Goal: Transaction & Acquisition: Obtain resource

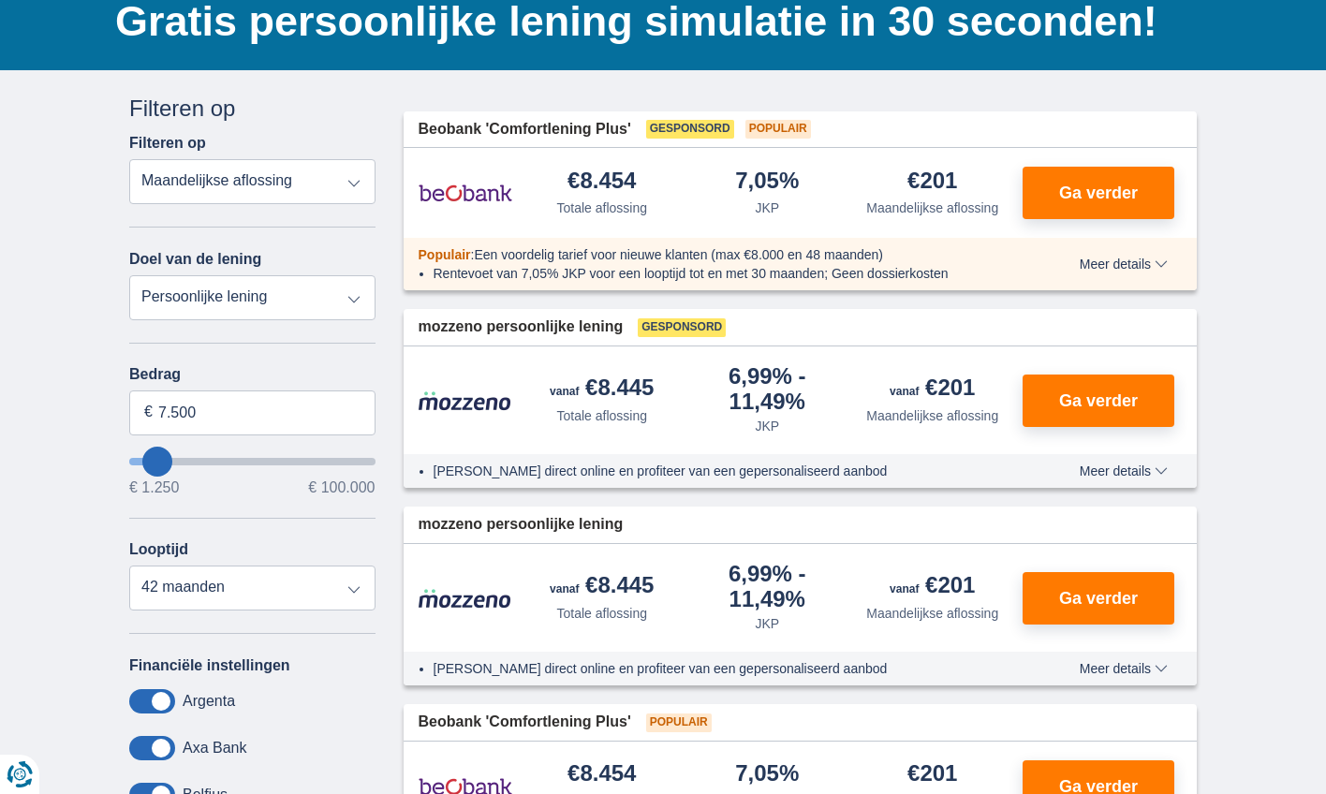
scroll to position [139, 0]
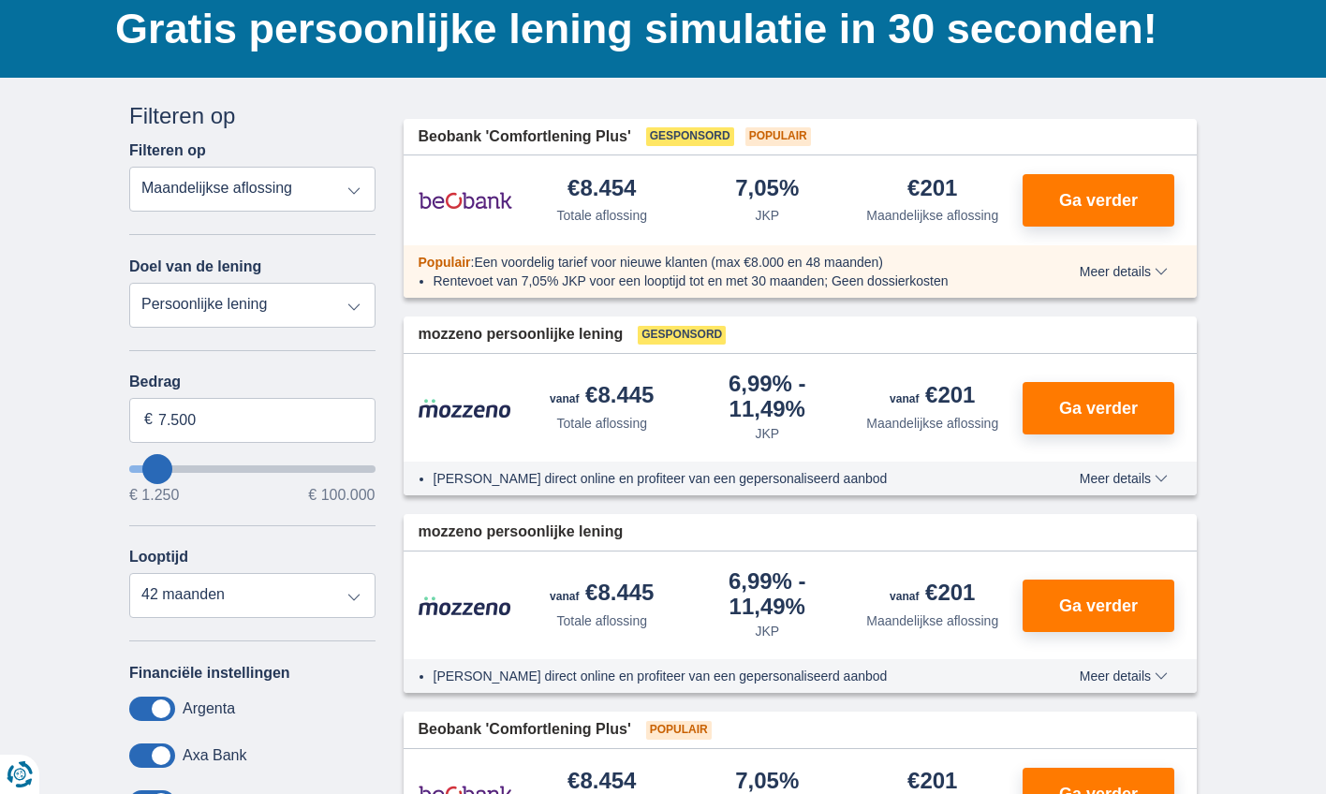
type input "8.250"
type input "8250"
type input "9.250"
type input "9250"
type input "10.250"
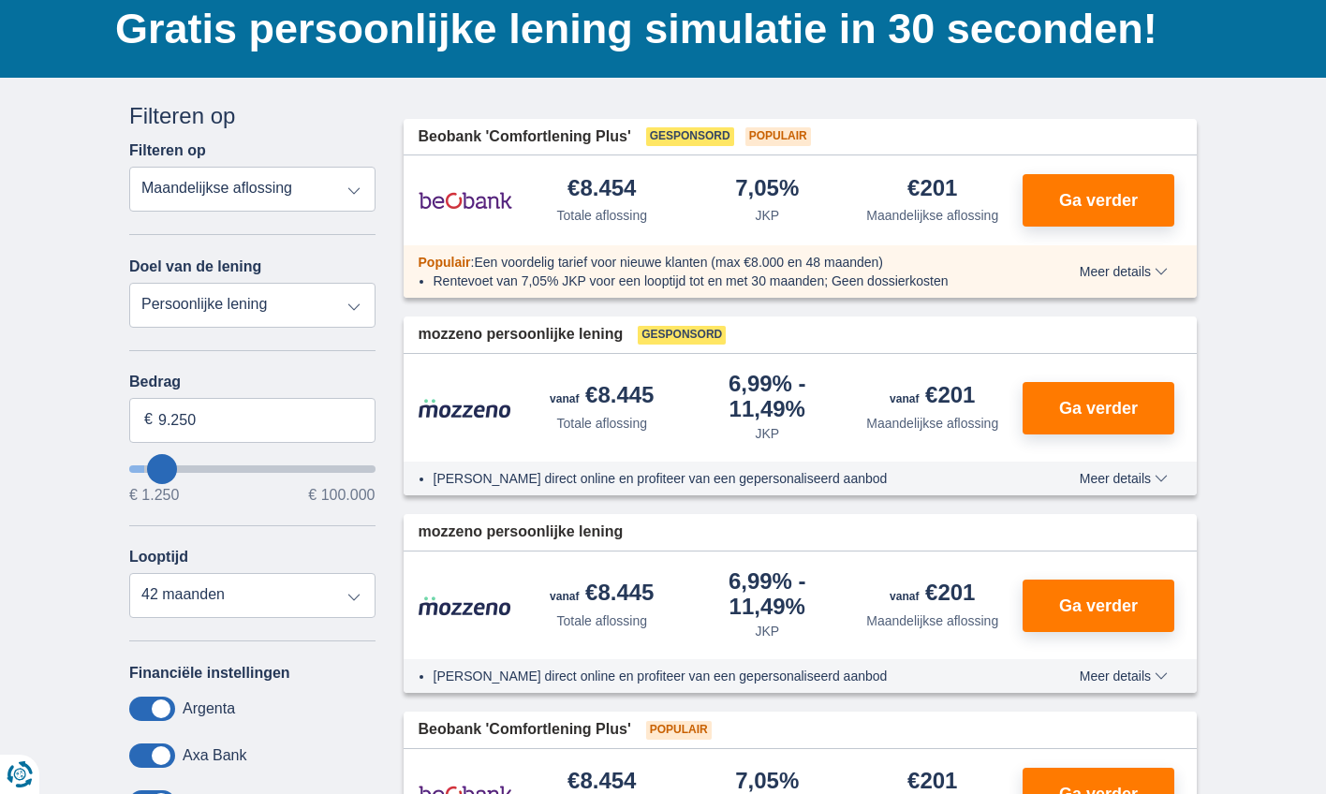
type input "10250"
select select "60"
type input "11.250"
type input "11250"
type input "10.250"
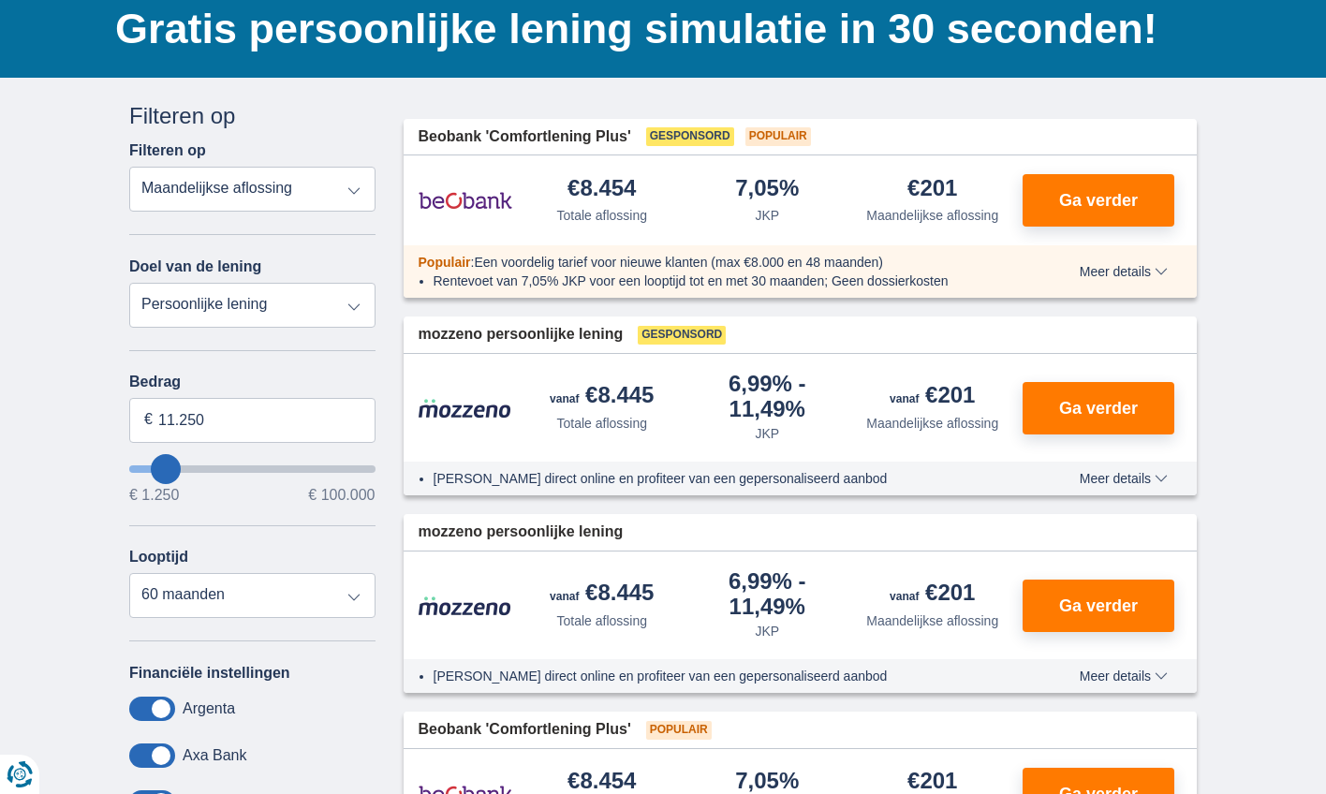
type input "10250"
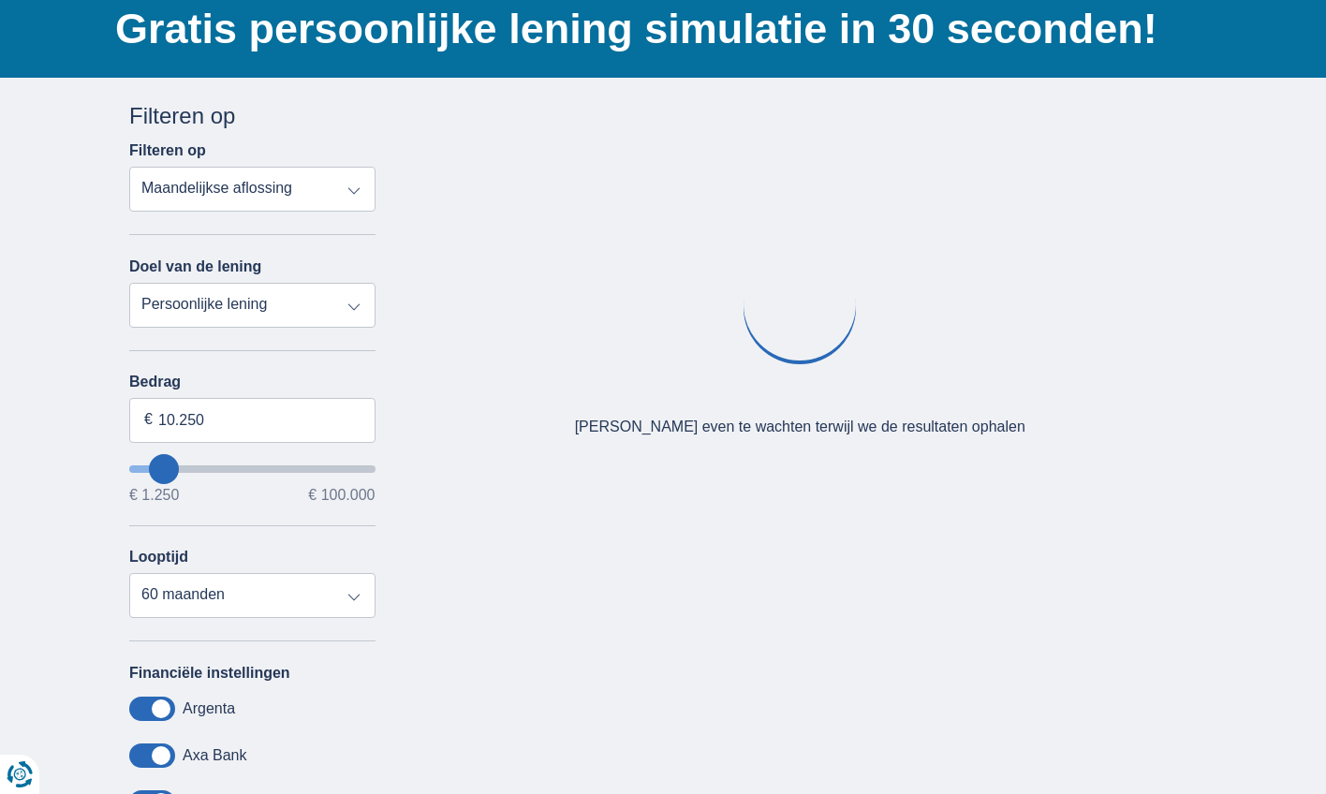
type input "9.250"
type input "9250"
select select "48"
type input "8.250"
type input "8250"
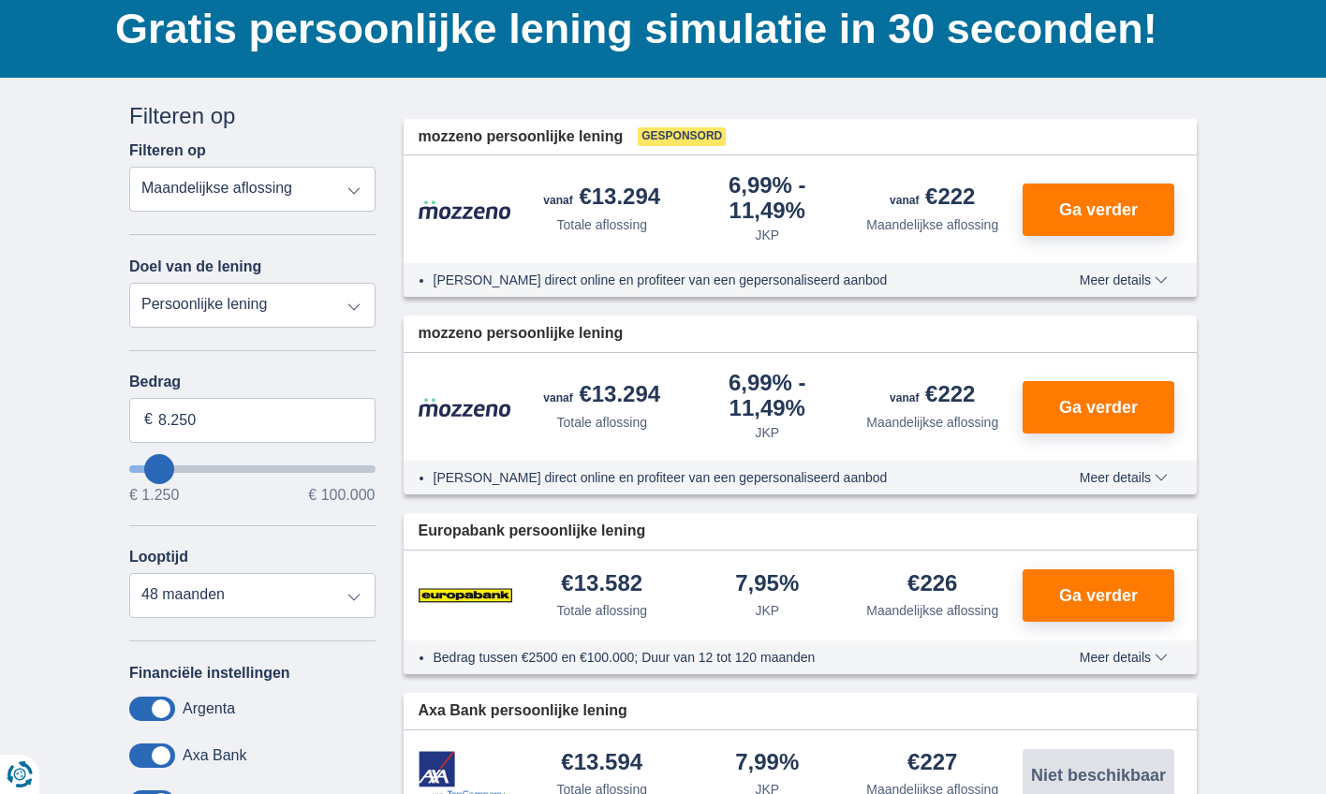
type input "9.250"
type input "9250"
type input "10.250"
type input "10250"
select select "60"
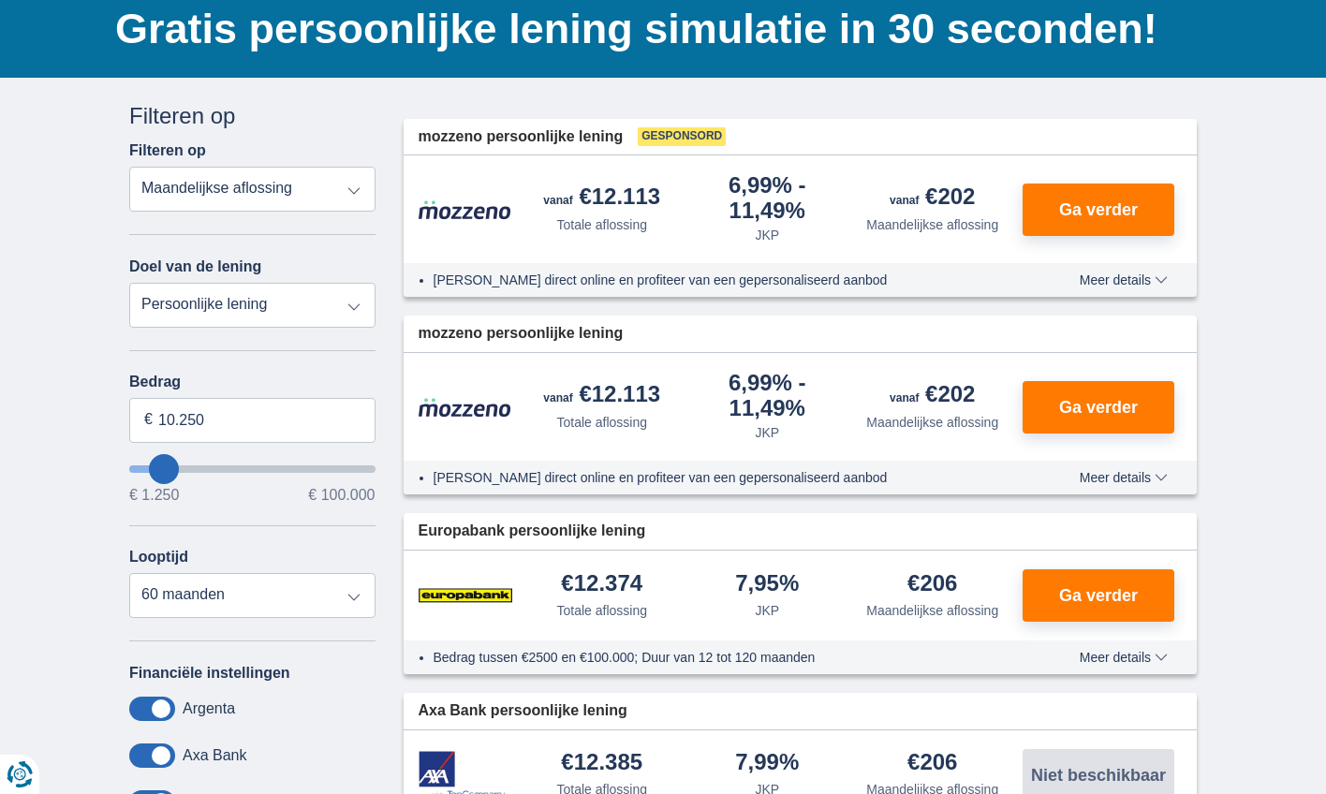
type input "9.250"
type input "9250"
select select "48"
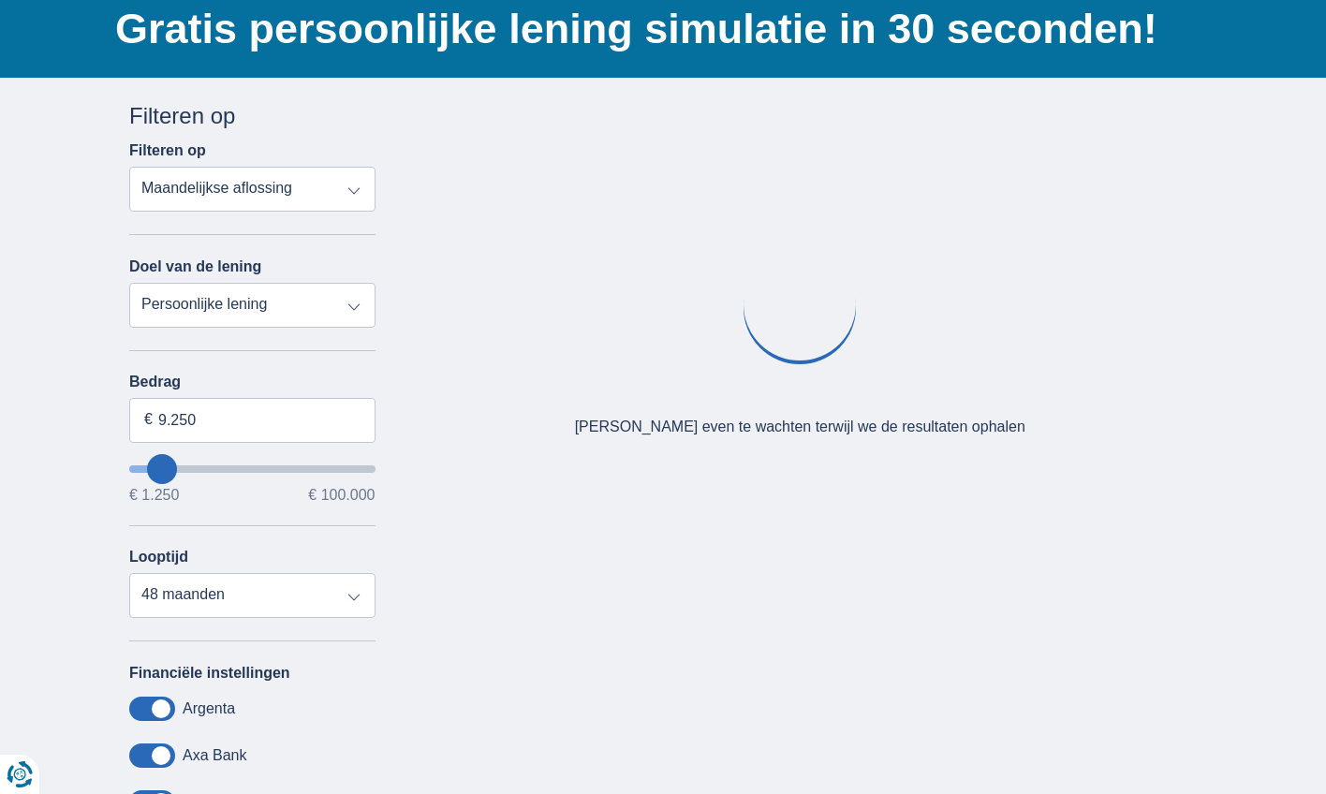
type input "10.250"
type input "10250"
select select "60"
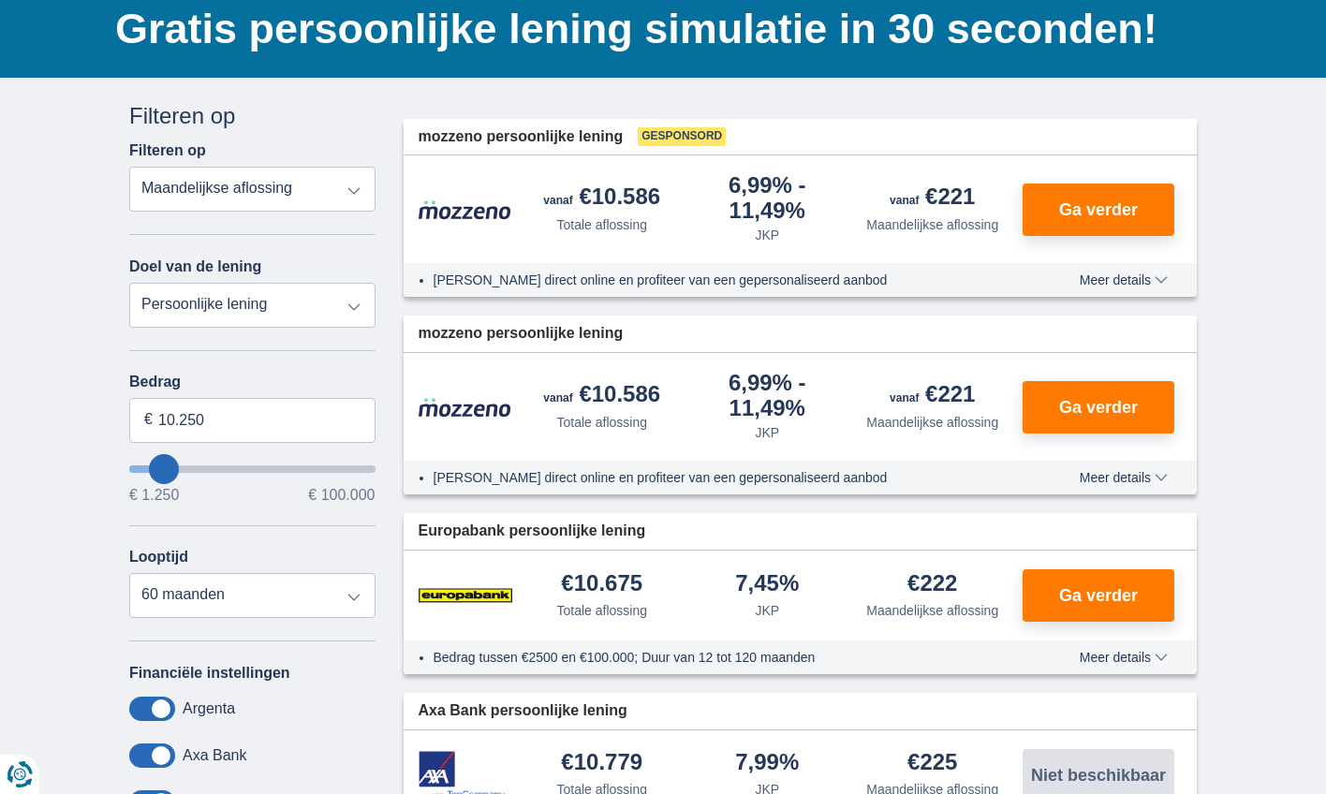
type input "10250"
click at [164, 468] on input "wantToBorrow" at bounding box center [252, 468] width 246 height 7
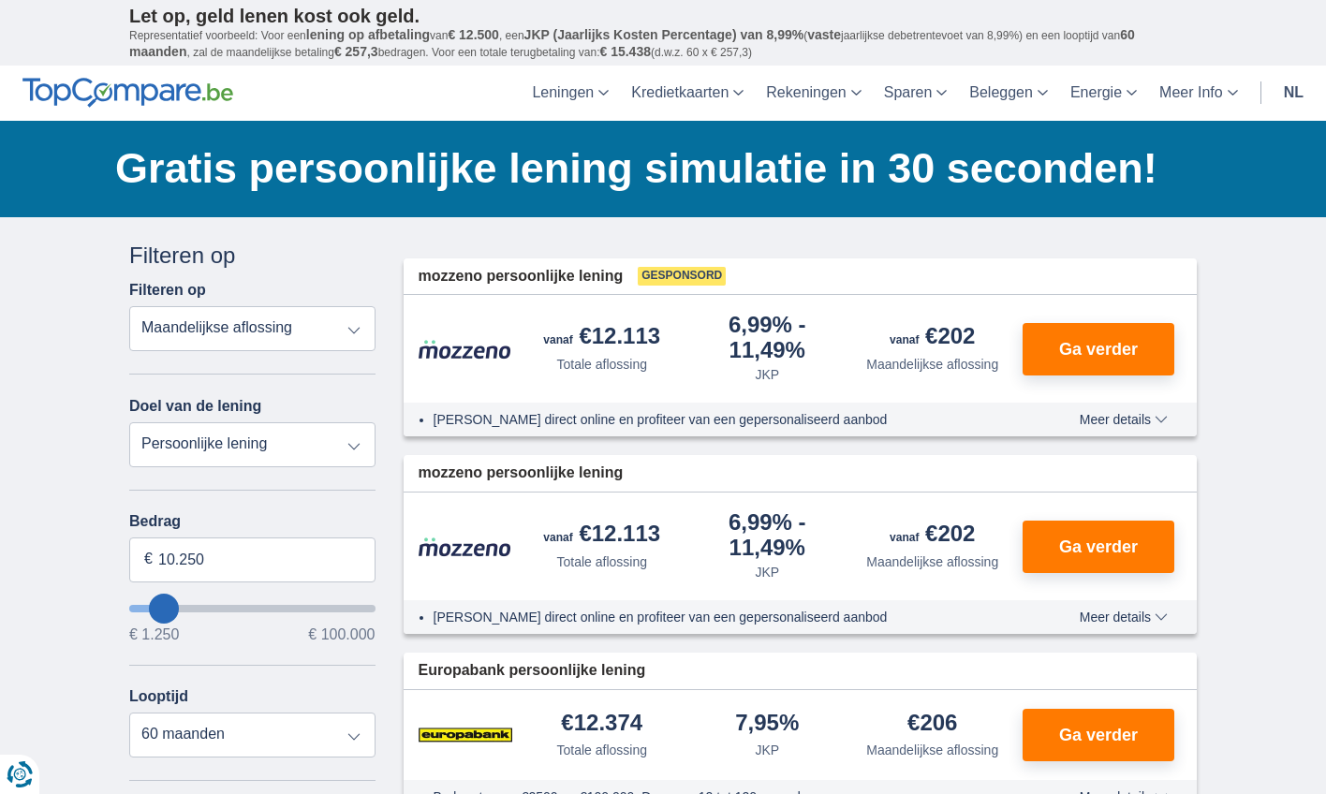
select select "education"
type input "7.500"
type input "7250"
select select "42"
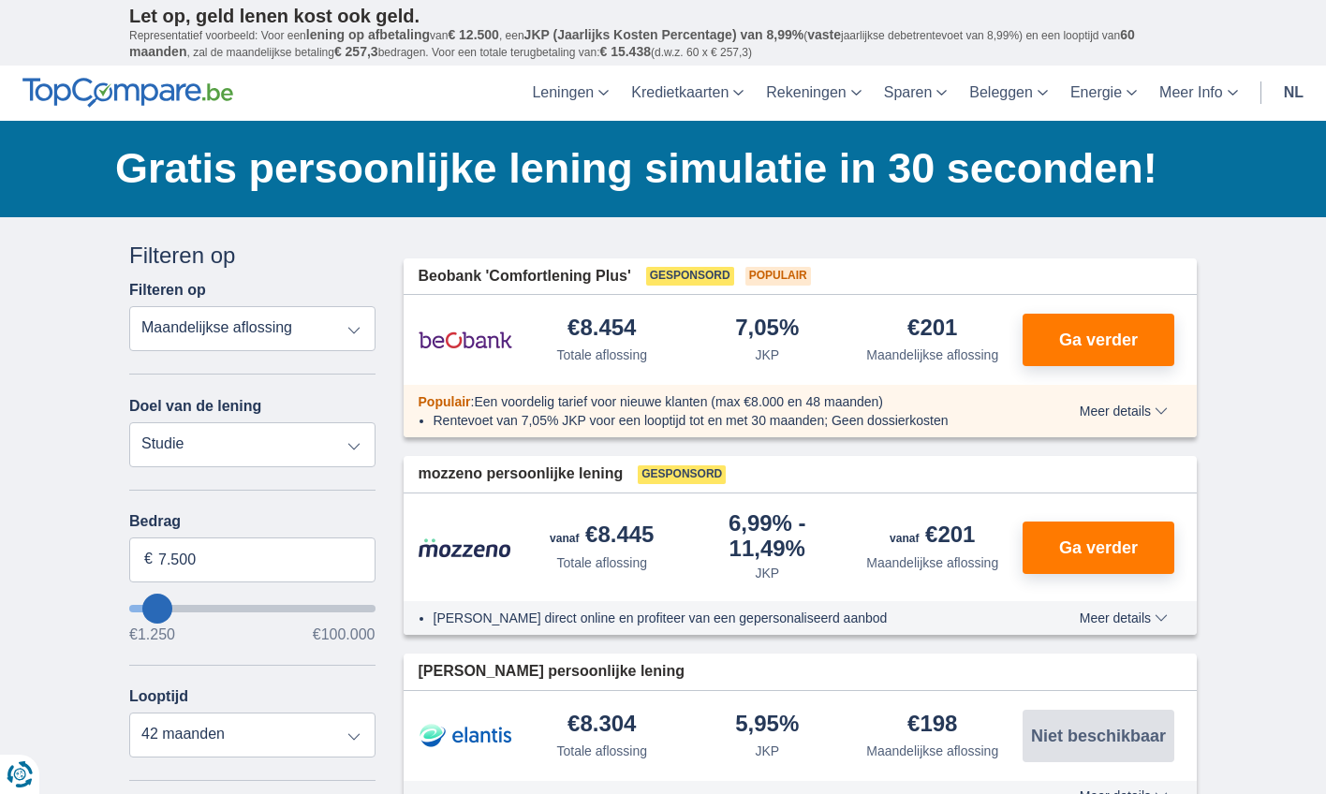
type input "11.250"
type input "11250"
type input "13.250"
type input "13250"
type input "14.250"
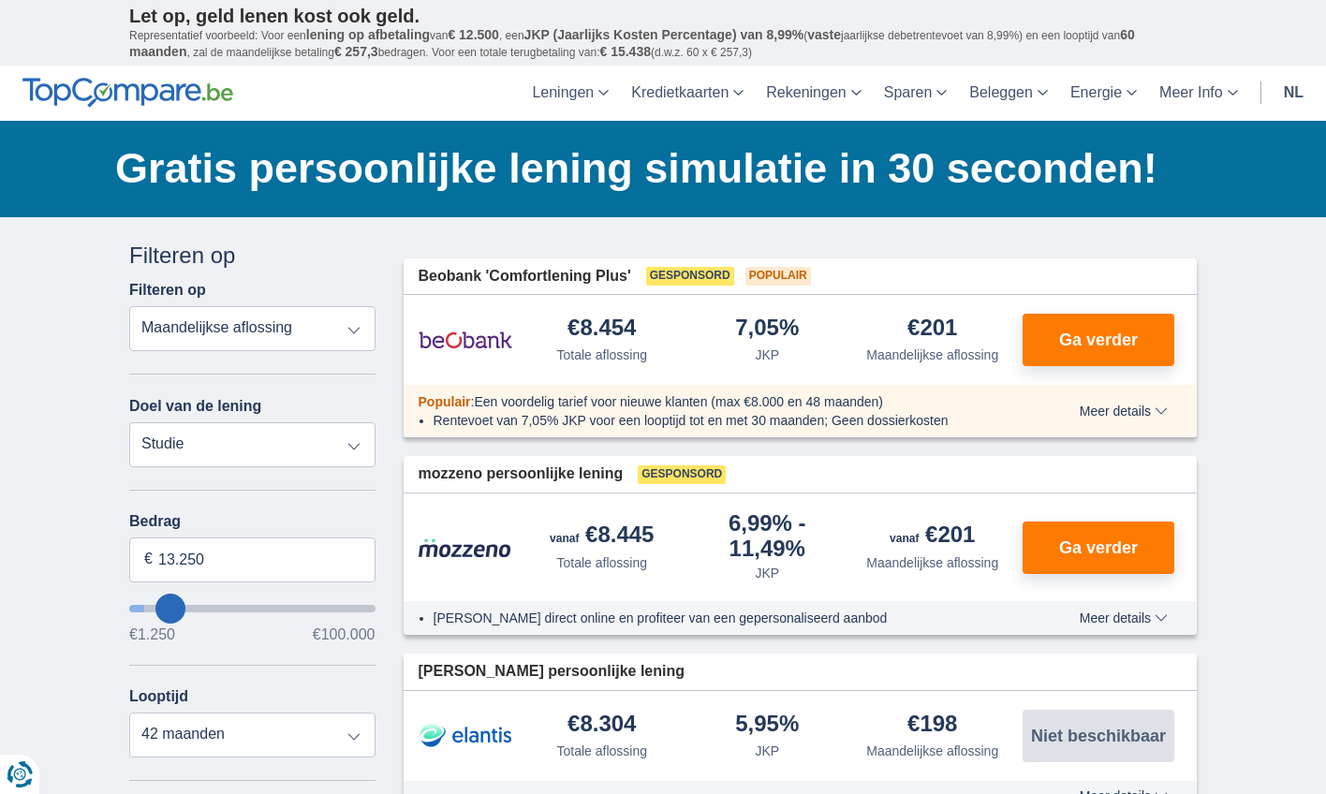
type input "14250"
type input "16.250"
type input "16250"
type input "17.250"
type input "17250"
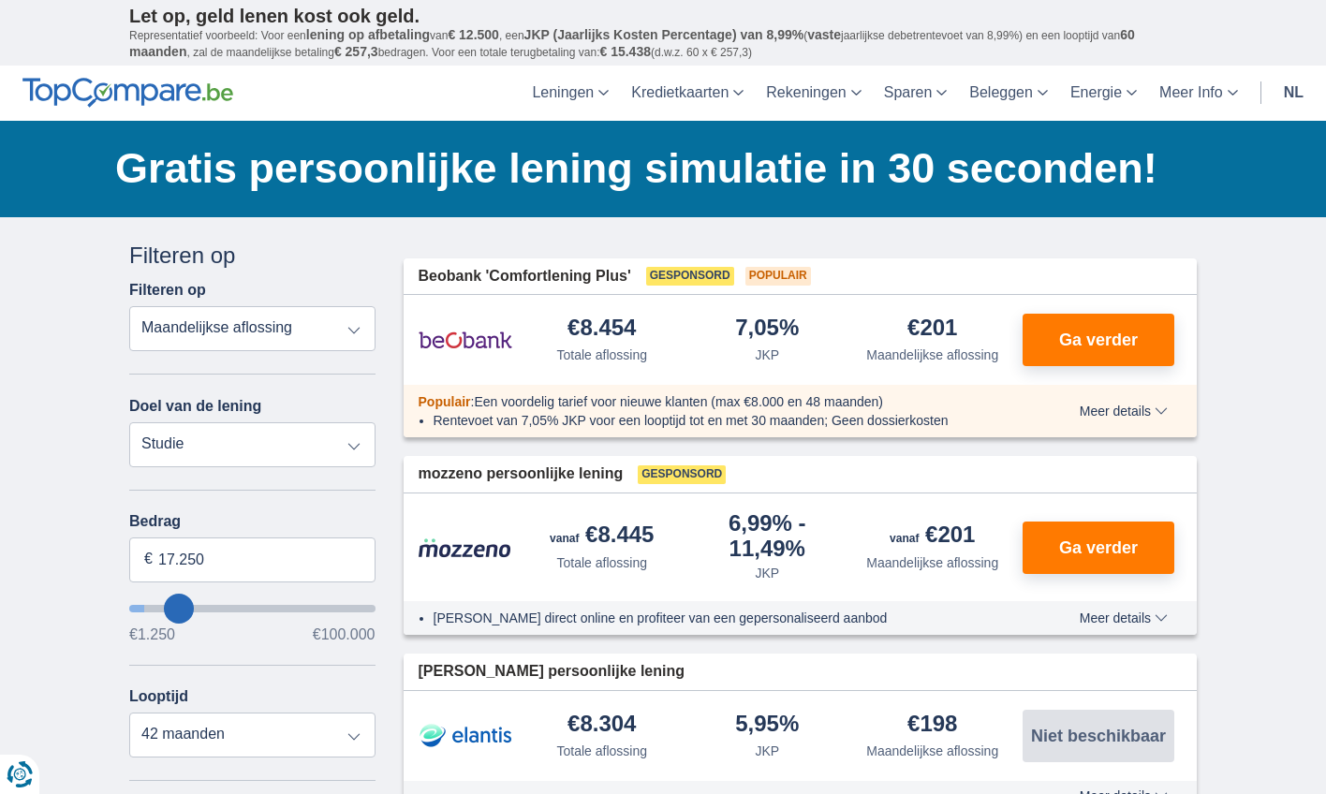
type input "18.250"
type input "18250"
type input "19.250"
type input "19250"
select select "84"
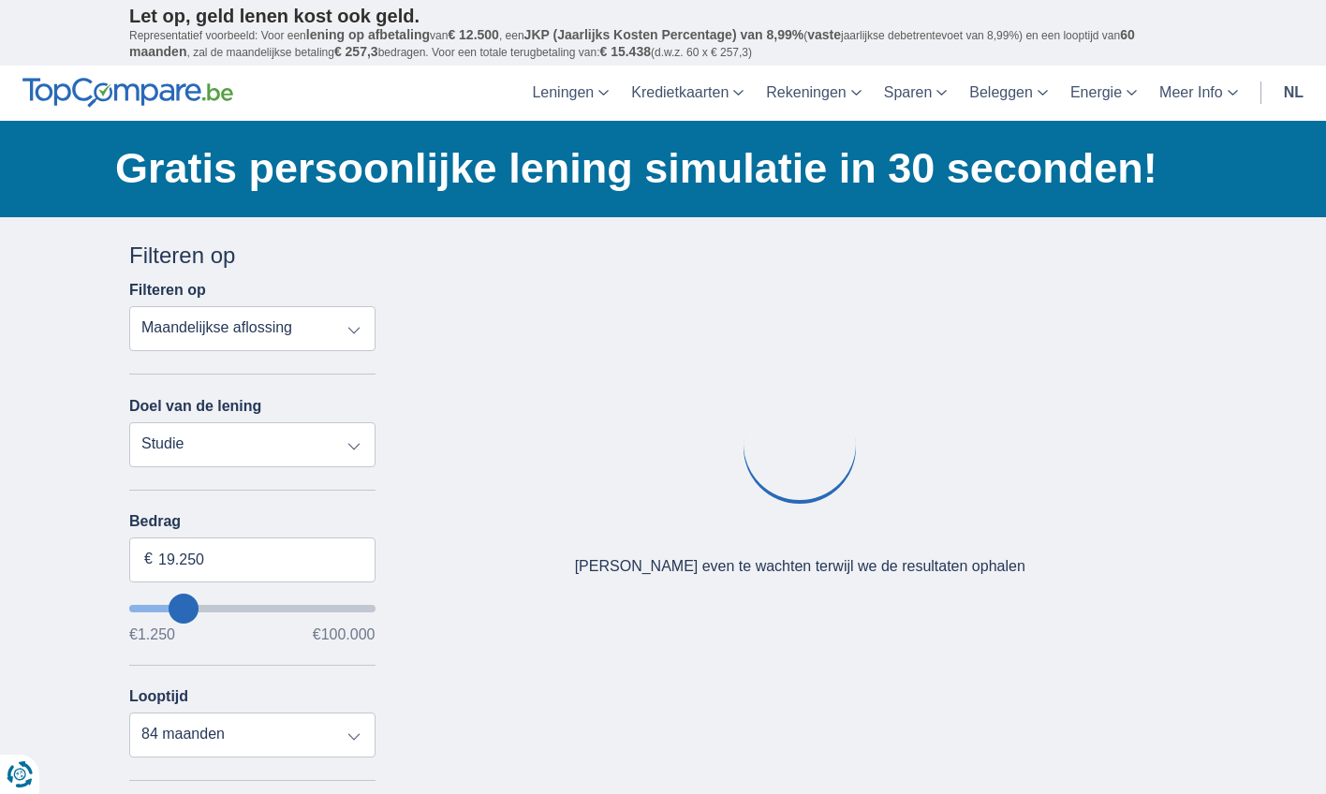
type input "18.250"
type input "18250"
type input "17.250"
type input "17250"
type input "16.250"
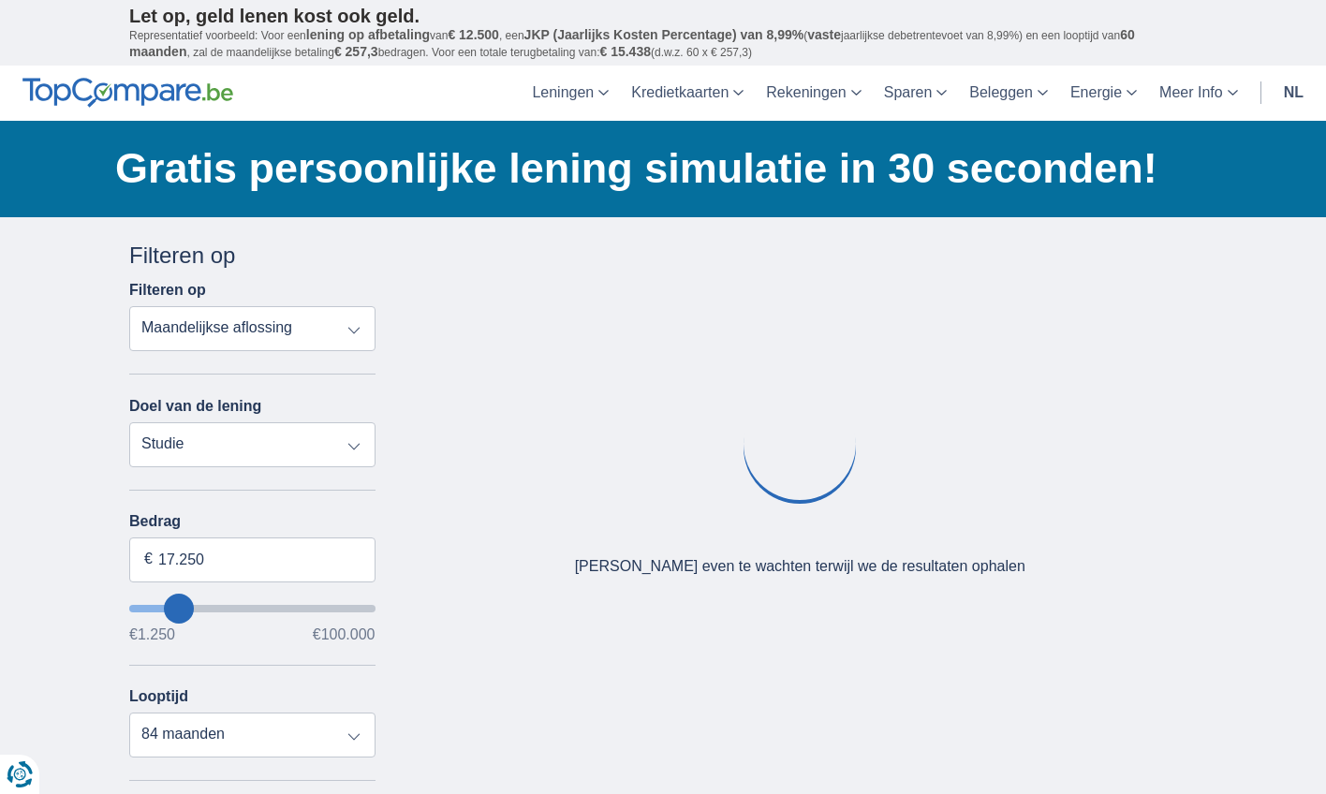
type input "16250"
type input "15.250"
type input "15250"
type input "14.250"
type input "14250"
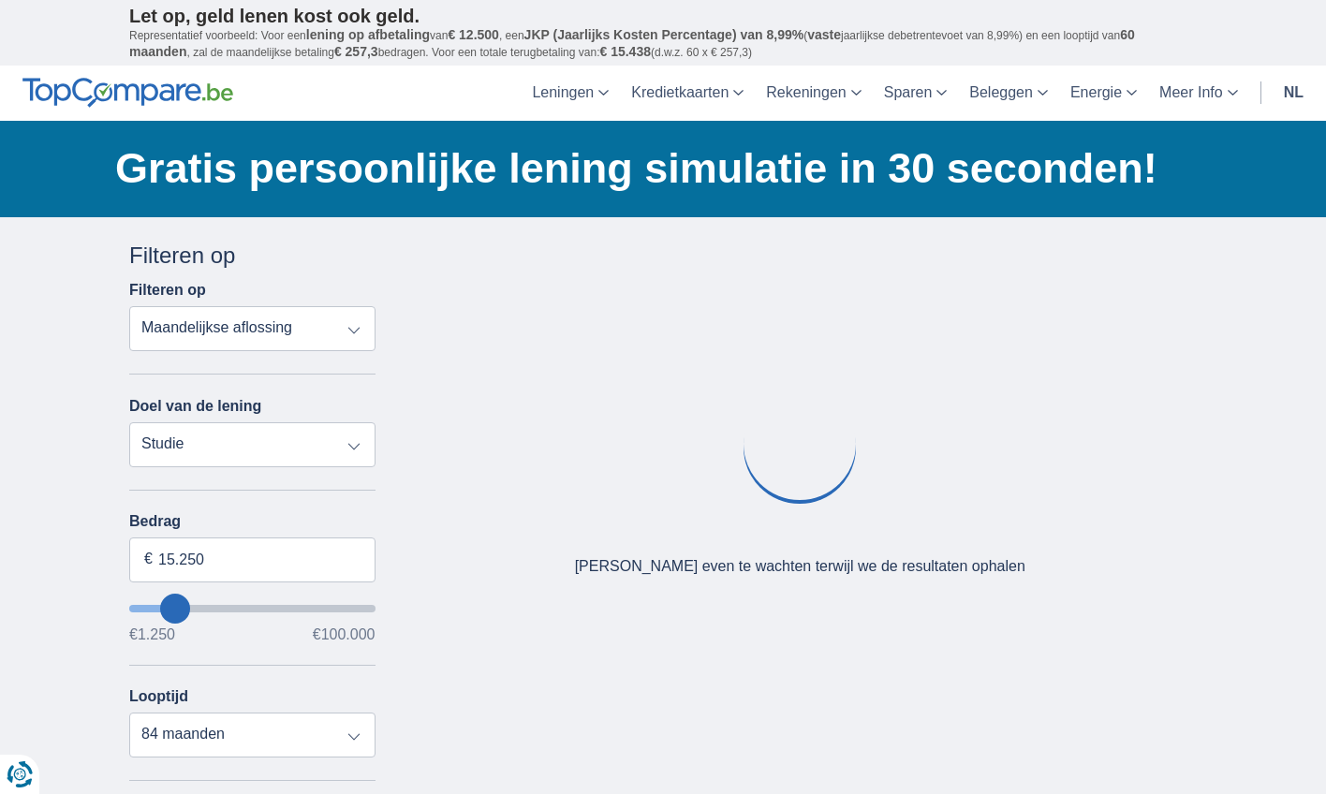
select select "60"
type input "13.250"
type input "13250"
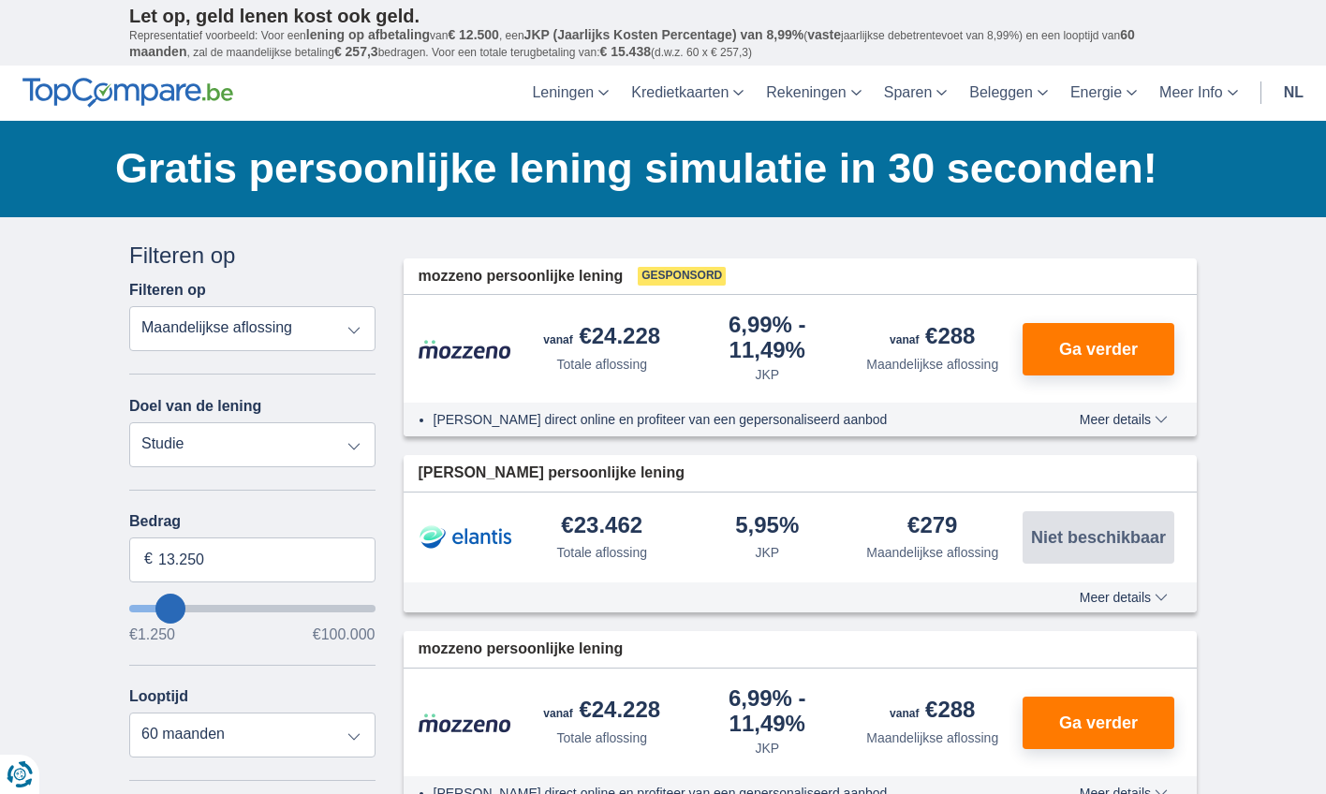
type input "12.250"
type input "12250"
type input "11.250"
type input "11250"
type input "10.250"
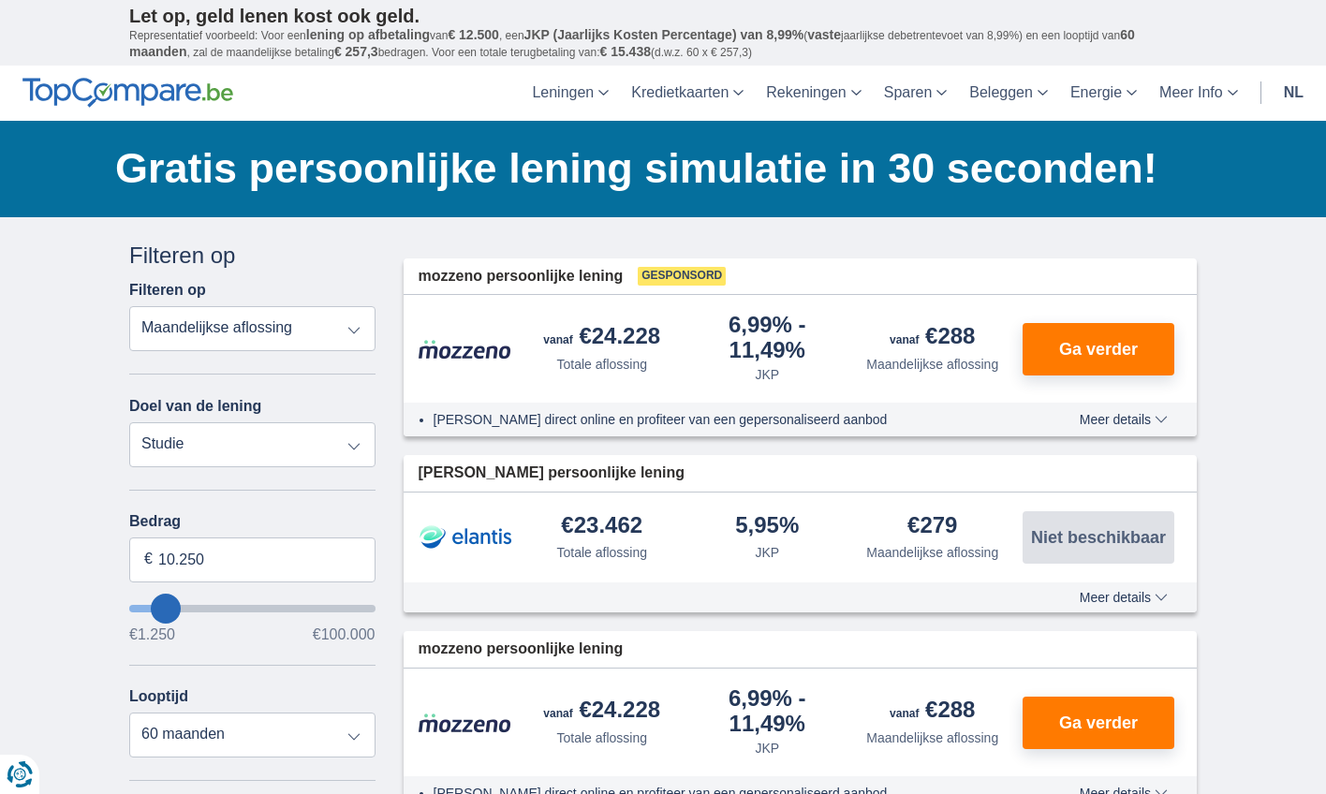
type input "10250"
type input "9.250"
type input "9250"
select select "48"
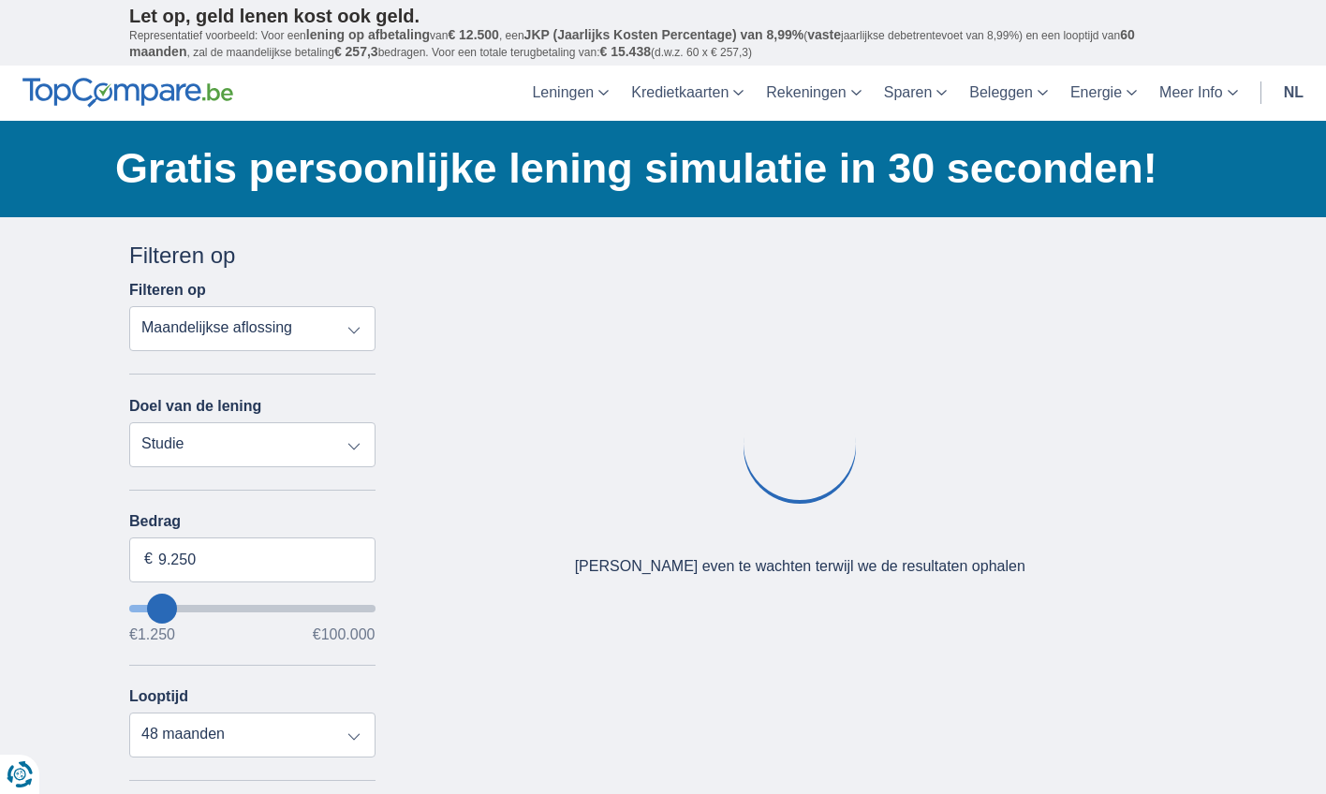
type input "10.250"
type input "10250"
type input "11.250"
type input "11250"
select select "60"
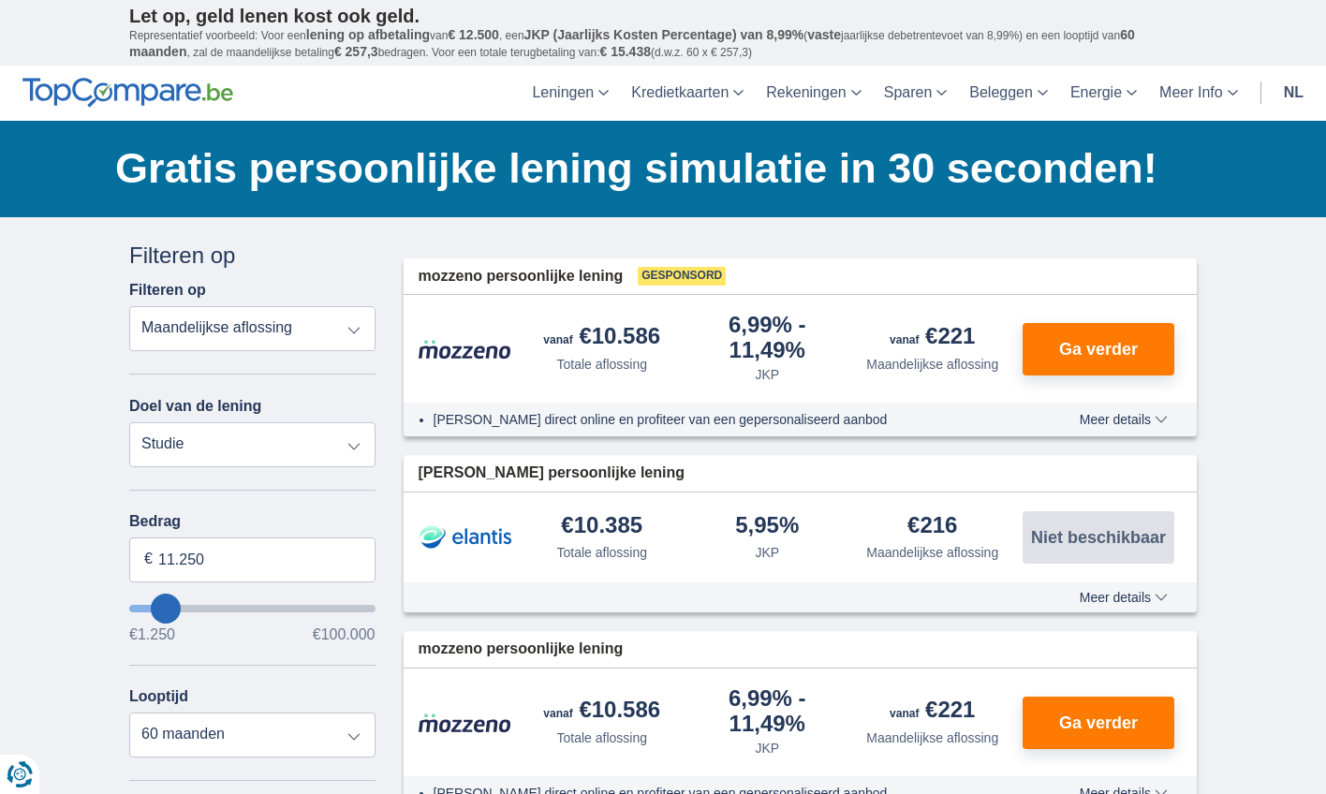
type input "10.250"
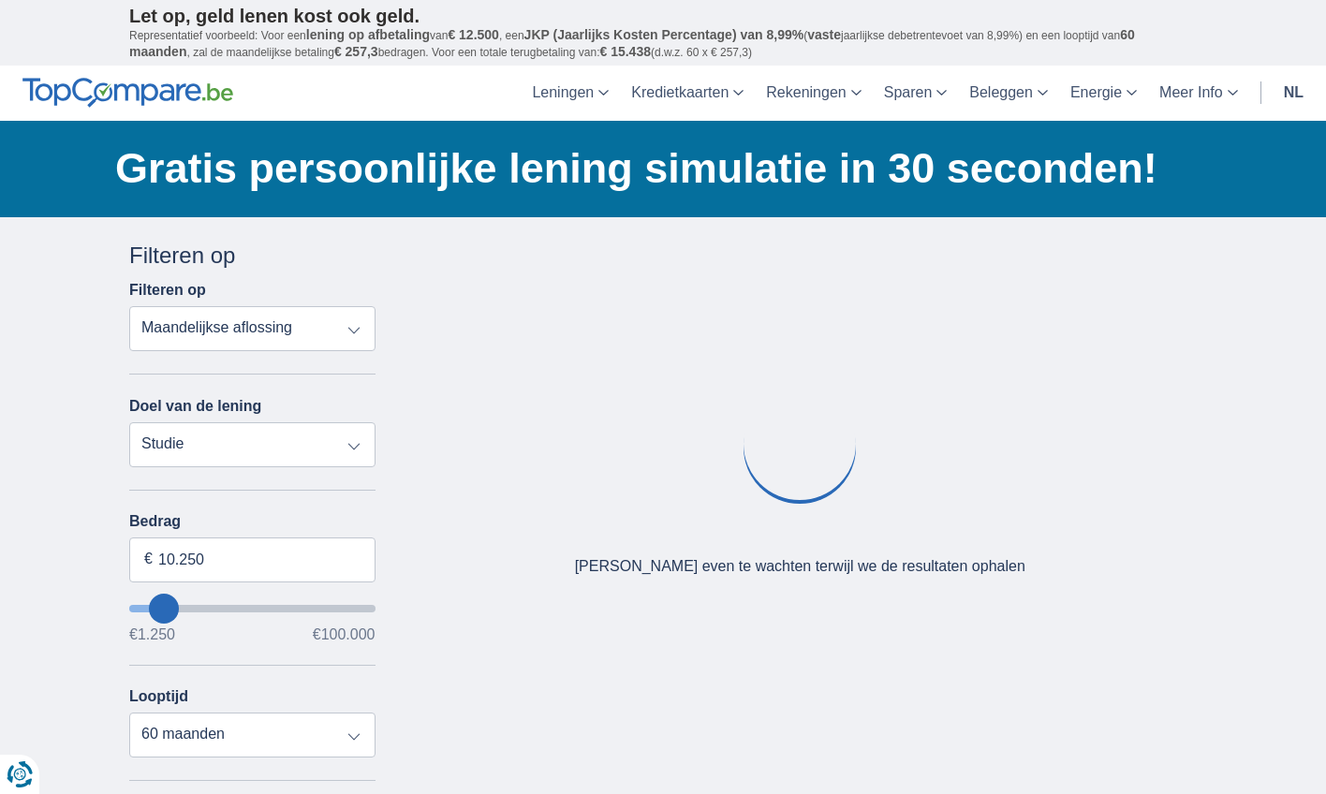
type input "10250"
click at [163, 606] on input "wantToBorrow" at bounding box center [252, 608] width 246 height 7
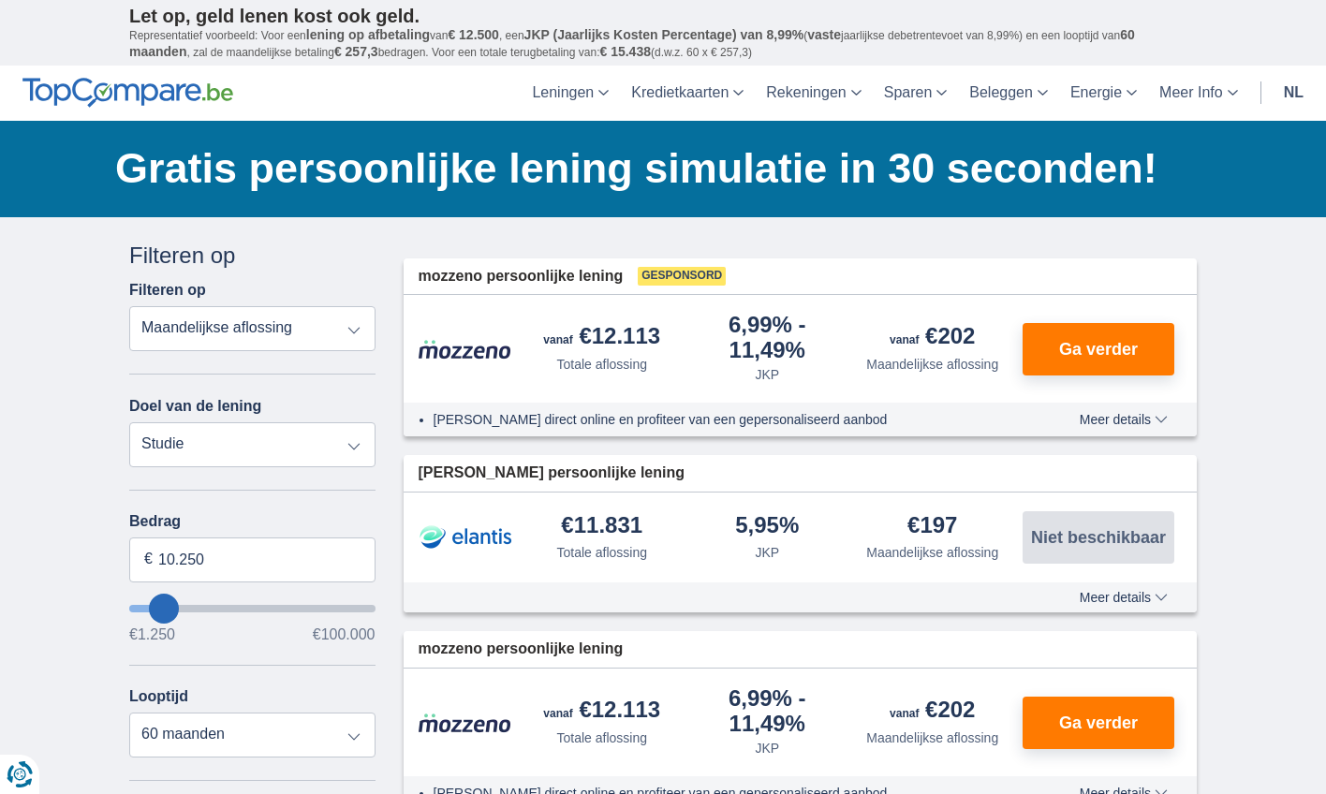
click at [1109, 595] on span "Meer details" at bounding box center [1123, 597] width 88 height 13
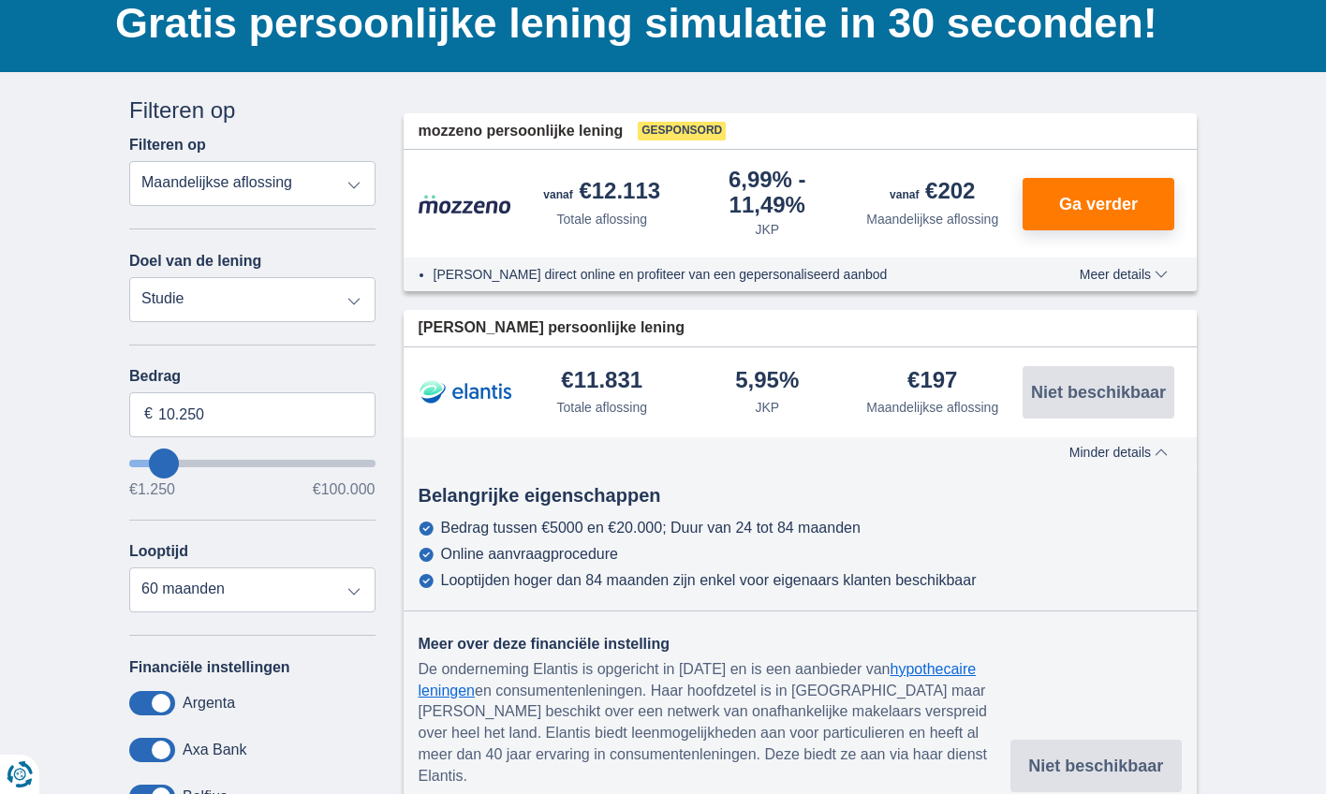
scroll to position [153, 0]
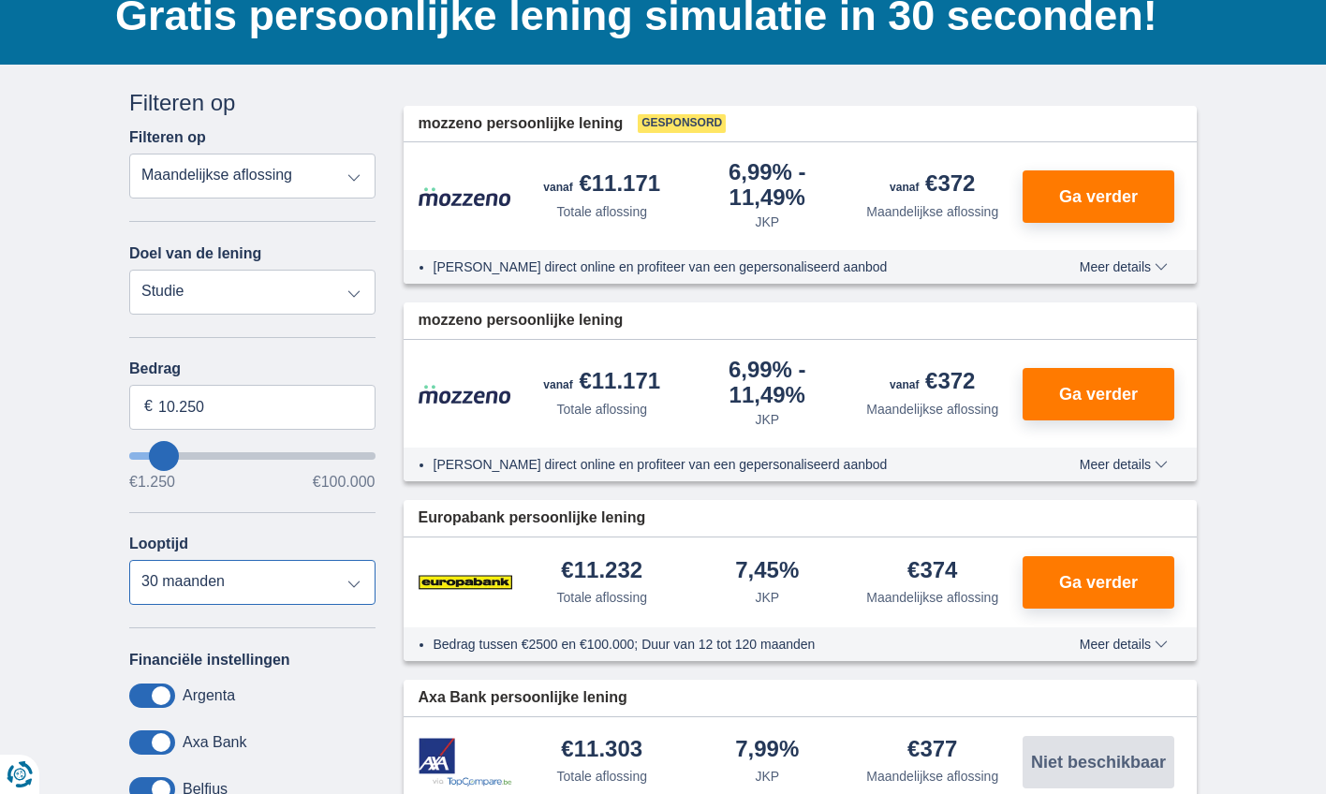
select select "48"
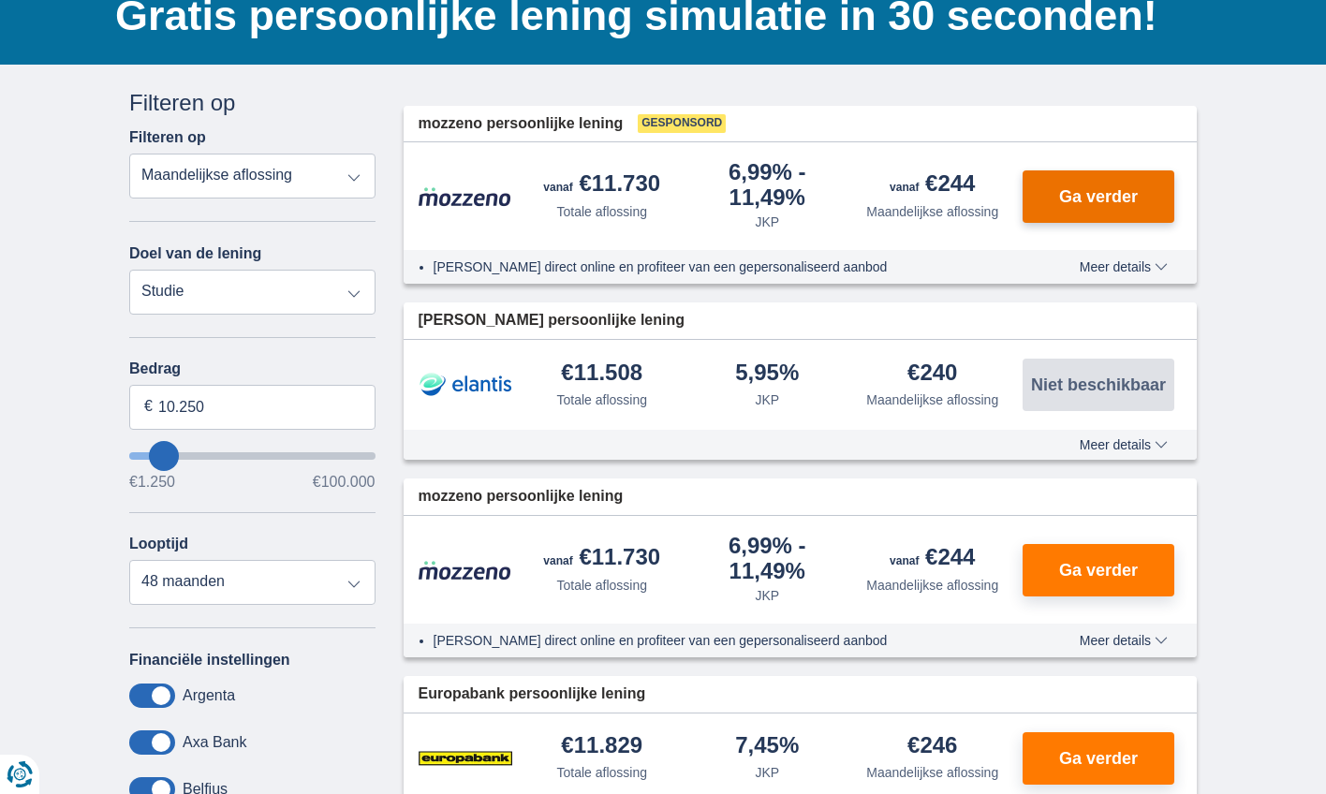
click at [1091, 191] on span "Ga verder" at bounding box center [1098, 196] width 79 height 17
click at [1086, 773] on button "Ga verder" at bounding box center [1098, 758] width 152 height 52
